Goal: Browse casually

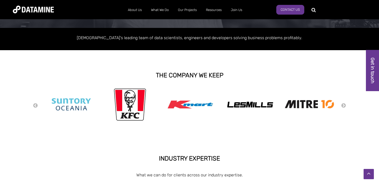
scroll to position [80, 0]
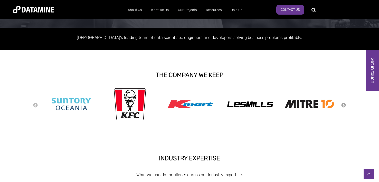
click at [342, 105] on button "Next" at bounding box center [343, 106] width 5 height 6
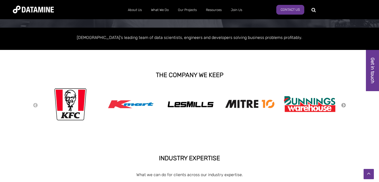
click at [342, 105] on button "Next" at bounding box center [343, 106] width 5 height 6
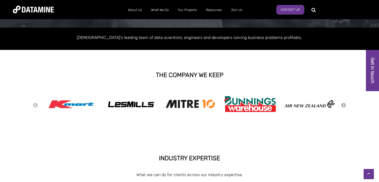
click at [342, 105] on button "Next" at bounding box center [343, 106] width 5 height 6
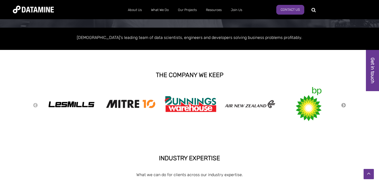
click at [342, 105] on button "Next" at bounding box center [343, 106] width 5 height 6
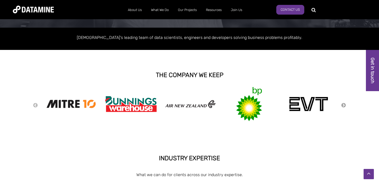
click at [342, 105] on button "Next" at bounding box center [343, 106] width 5 height 6
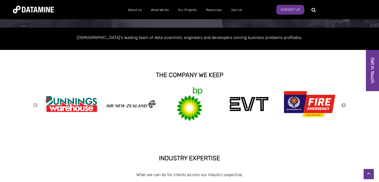
click at [342, 105] on button "Next" at bounding box center [343, 106] width 5 height 6
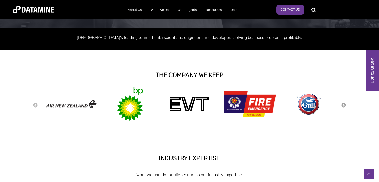
click at [342, 105] on button "Next" at bounding box center [343, 106] width 5 height 6
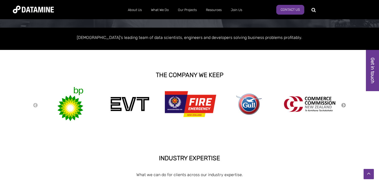
click at [342, 105] on button "Next" at bounding box center [343, 106] width 5 height 6
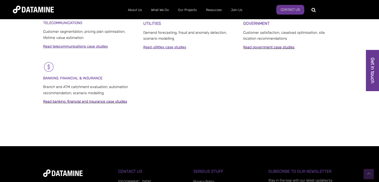
scroll to position [443, 0]
